Goal: Book appointment/travel/reservation

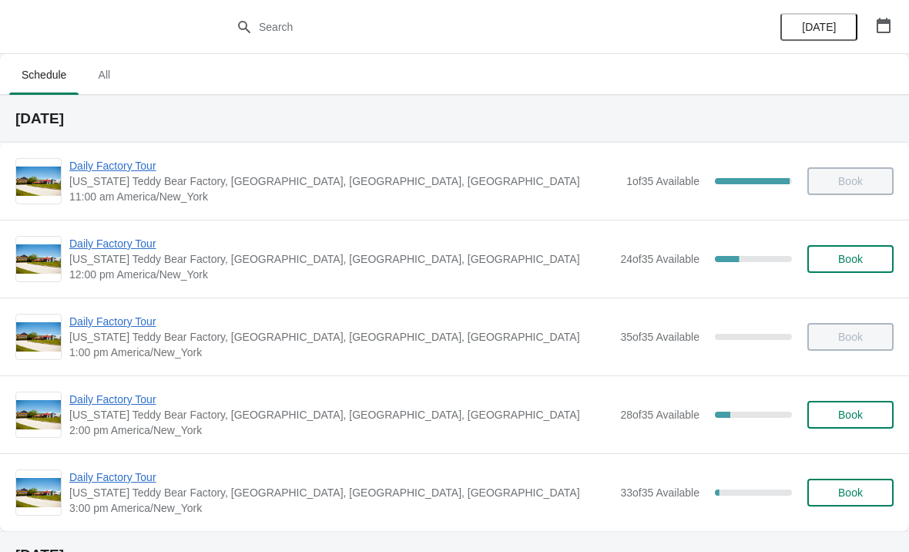
click at [124, 479] on span "Daily Factory Tour" at bounding box center [340, 476] width 543 height 15
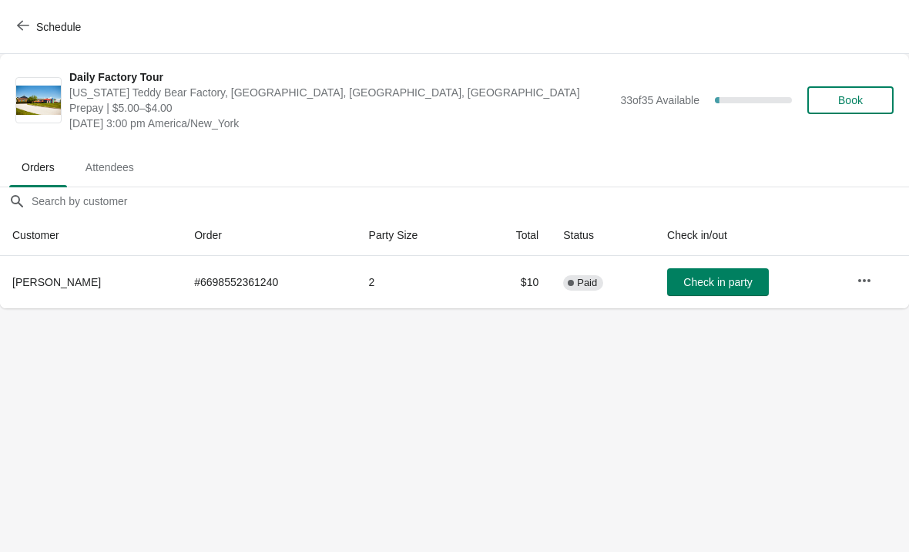
click at [722, 269] on button "Check in party" at bounding box center [718, 282] width 102 height 28
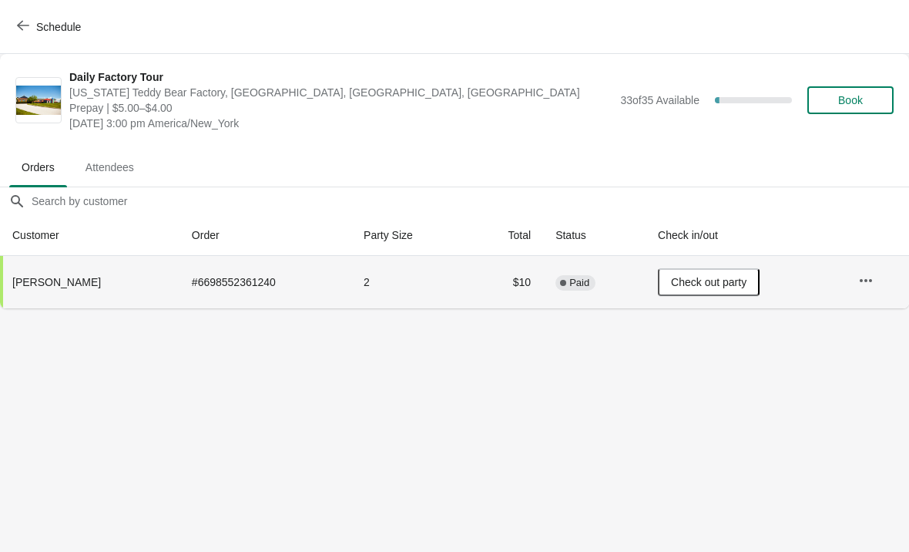
click at [878, 290] on button "button" at bounding box center [866, 281] width 28 height 28
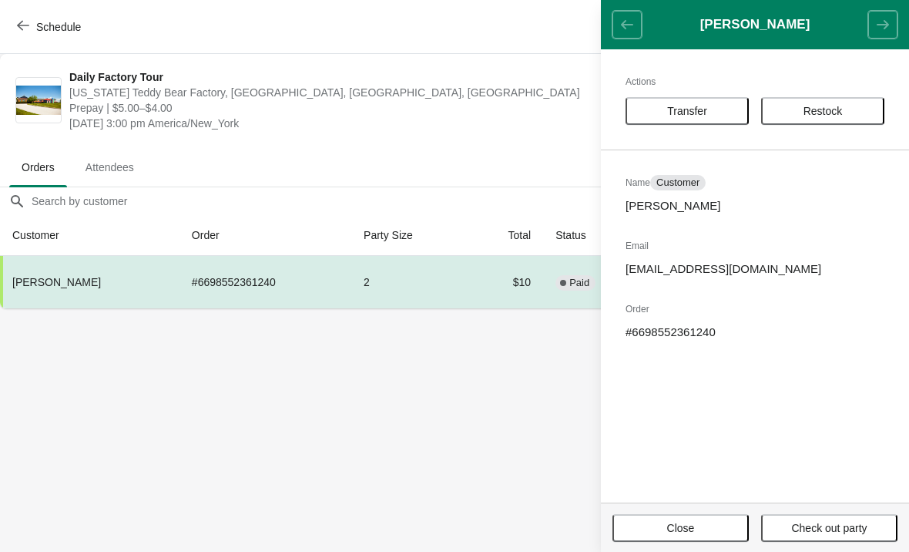
click at [678, 119] on button "Transfer" at bounding box center [687, 111] width 123 height 28
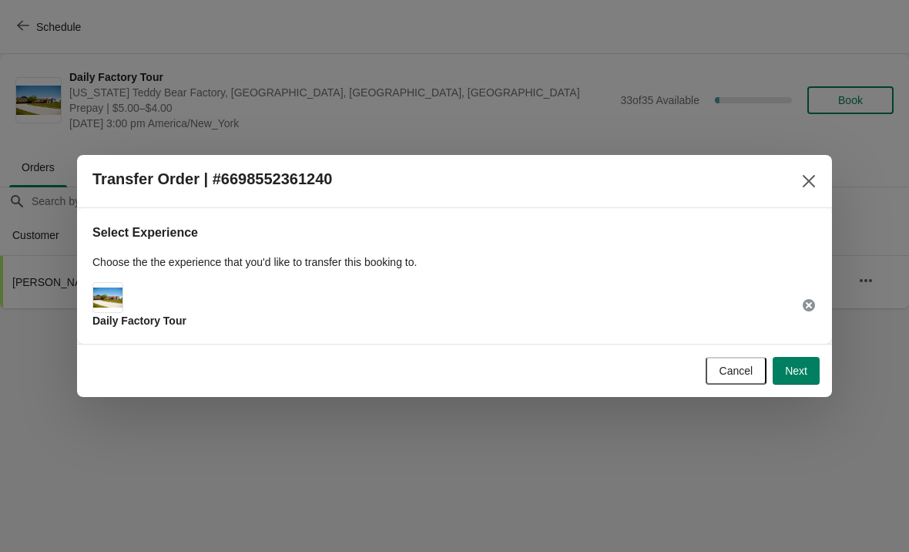
click at [159, 310] on div "Daily Factory Tour" at bounding box center [139, 305] width 94 height 46
click at [148, 324] on span "Daily Factory Tour" at bounding box center [139, 320] width 94 height 12
click at [121, 304] on img at bounding box center [107, 296] width 29 height 19
click at [792, 374] on span "Next" at bounding box center [796, 370] width 22 height 12
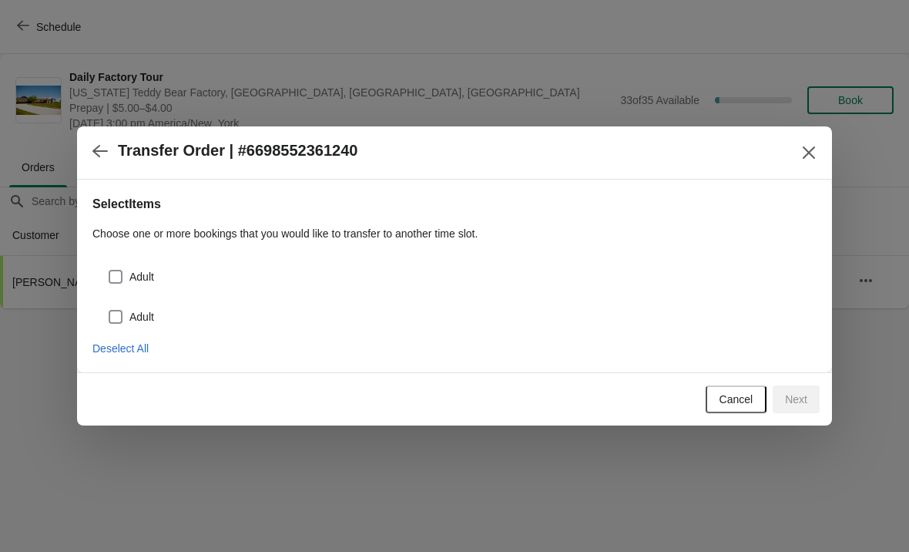
click at [126, 273] on label "Adult" at bounding box center [131, 277] width 46 height 22
click at [109, 270] on input "Adult" at bounding box center [109, 270] width 1 height 1
checkbox input "true"
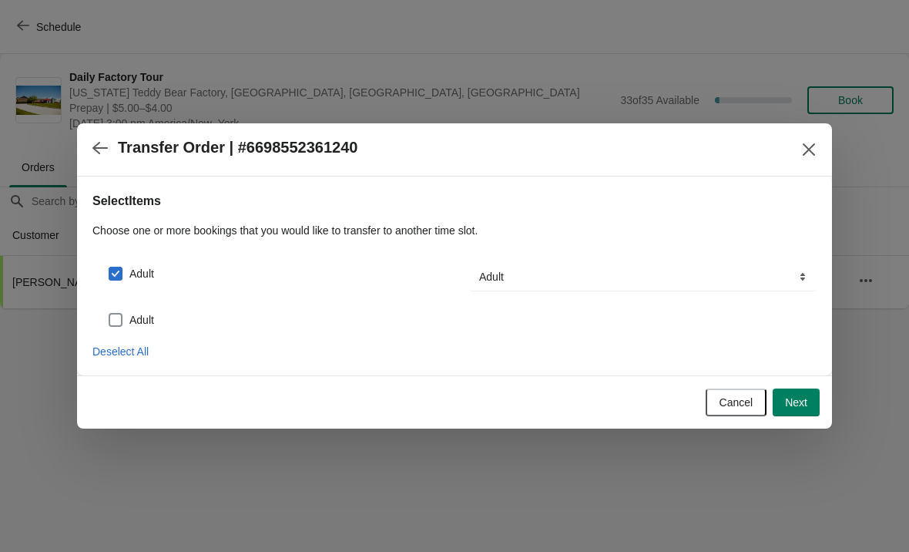
click at [118, 315] on span at bounding box center [116, 320] width 14 height 14
click at [109, 314] on input "Adult" at bounding box center [109, 313] width 1 height 1
checkbox input "true"
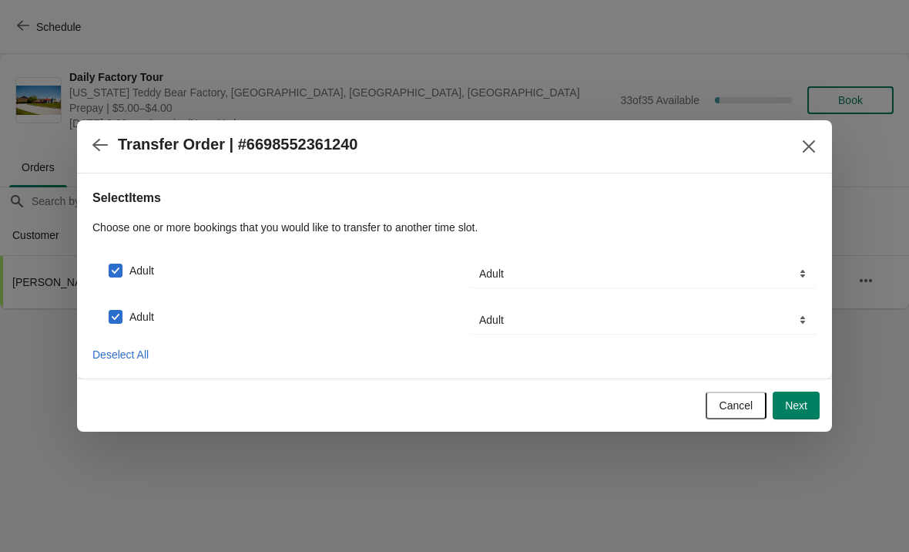
click at [798, 407] on span "Next" at bounding box center [796, 405] width 22 height 12
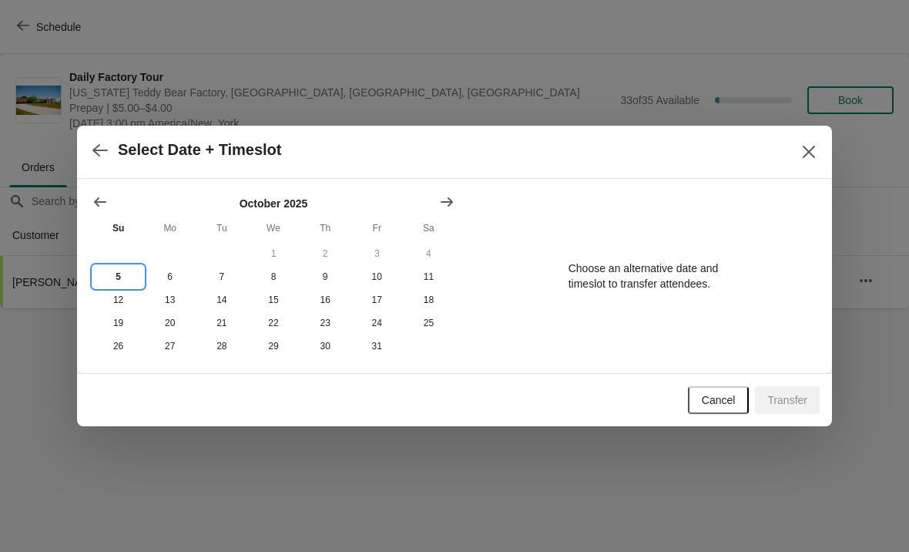
click at [119, 277] on button "5" at bounding box center [118, 276] width 52 height 23
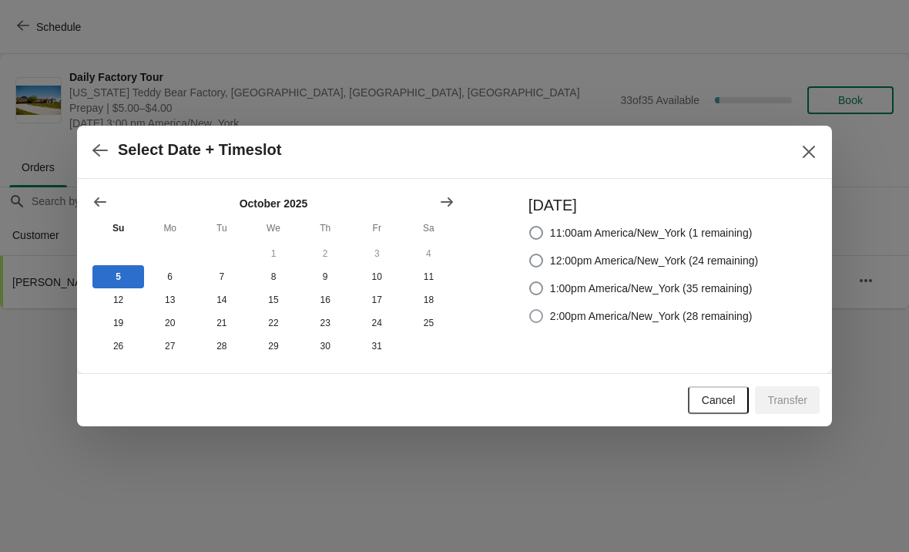
click at [529, 316] on span at bounding box center [536, 316] width 14 height 14
click at [529, 310] on input "2:00pm America/New_York (28 remaining)" at bounding box center [529, 309] width 1 height 1
radio input "true"
click at [775, 398] on span "Transfer" at bounding box center [787, 400] width 40 height 12
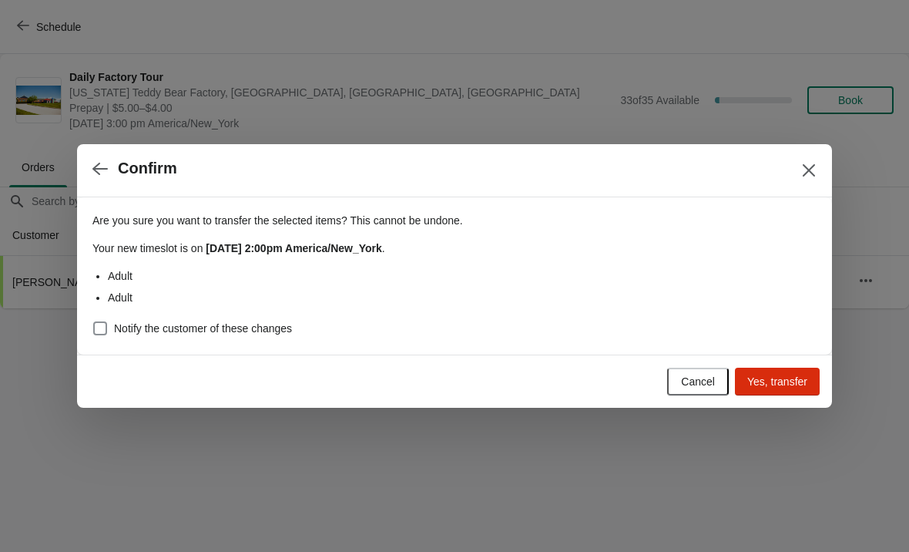
click at [752, 364] on div "Cancel Yes, transfer" at bounding box center [451, 378] width 737 height 34
click at [768, 381] on span "Yes, transfer" at bounding box center [777, 381] width 60 height 12
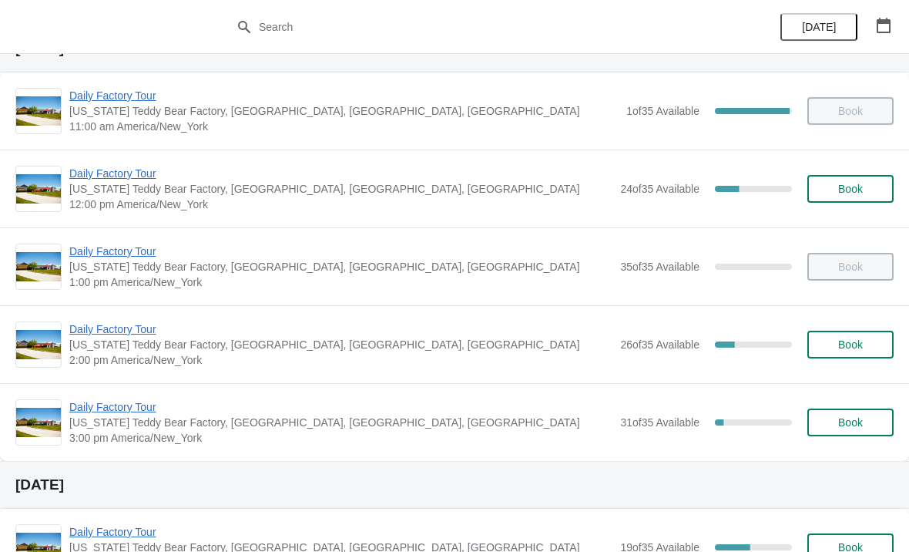
scroll to position [72, 0]
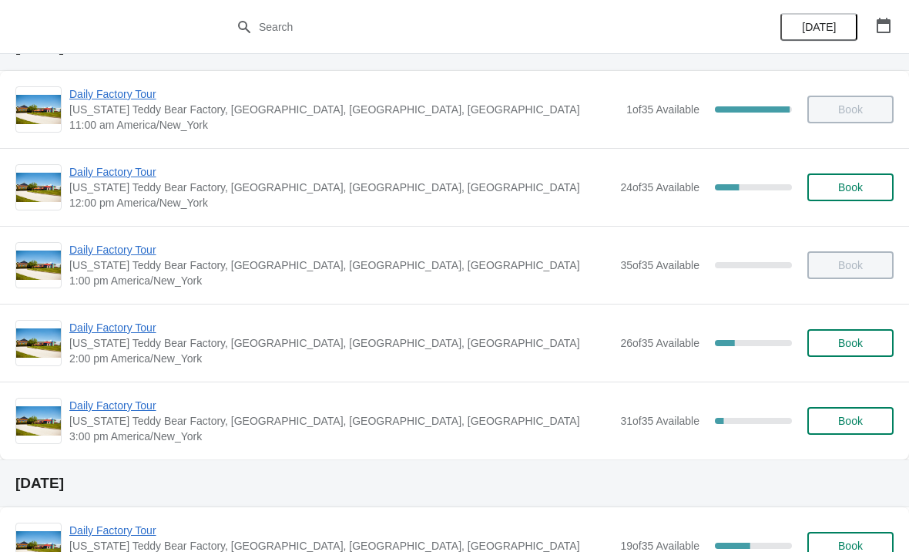
click at [126, 405] on span "Daily Factory Tour" at bounding box center [340, 405] width 543 height 15
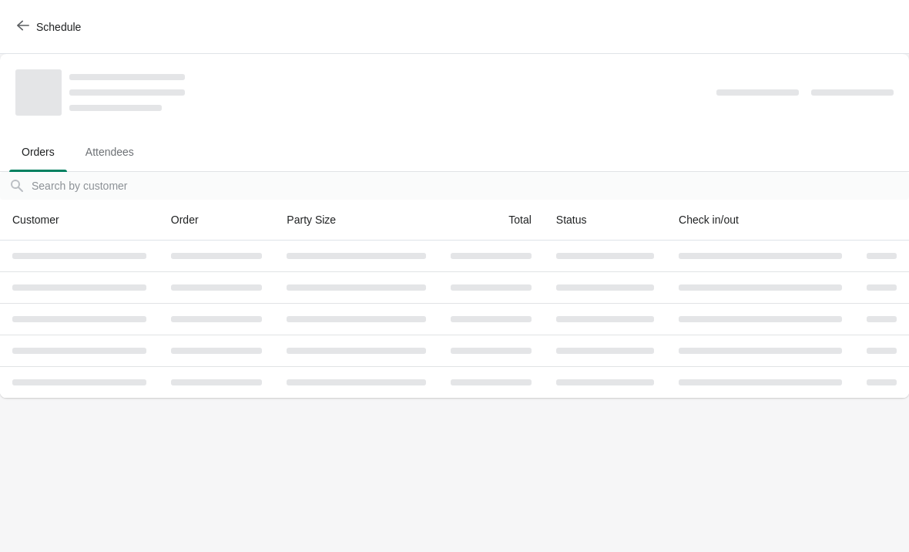
scroll to position [0, 0]
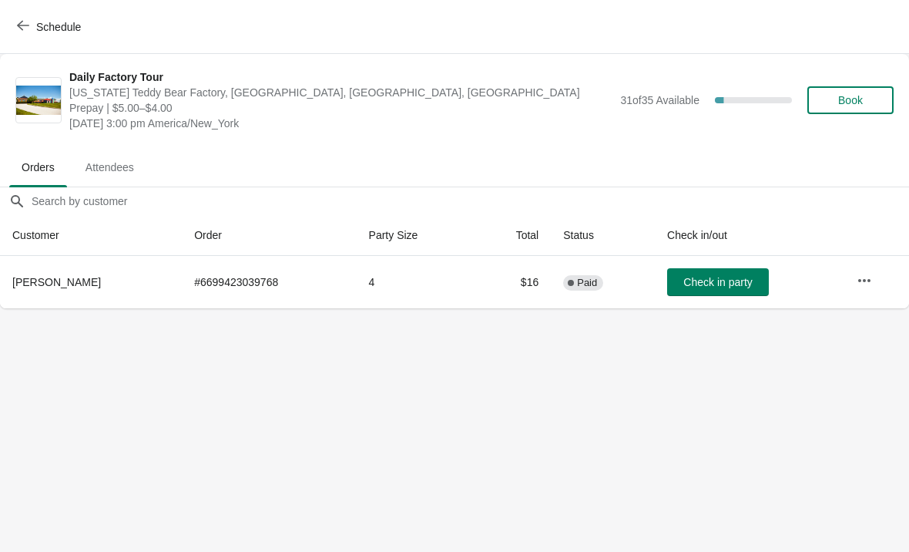
click at [696, 277] on span "Check in party" at bounding box center [717, 282] width 69 height 12
